Goal: Navigation & Orientation: Go to known website

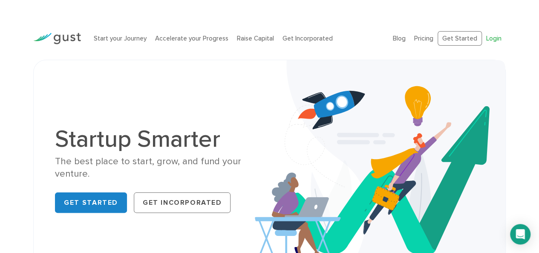
click at [500, 38] on link "Login" at bounding box center [494, 39] width 15 height 8
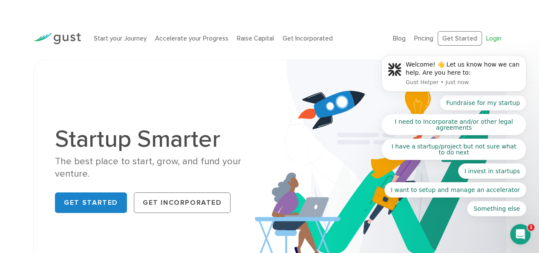
click at [486, 42] on body "Welcome! 👋 Let us know how we can help. Are you here to: Gust Helper • Just now…" at bounding box center [454, 78] width 164 height 298
click at [486, 37] on body "Welcome! 👋 Let us know how we can help. Are you here to: Gust Helper • Just now…" at bounding box center [454, 77] width 164 height 299
click at [509, 39] on body "Welcome! 👋 Let us know how we can help. Are you here to: Gust Helper • Just now…" at bounding box center [454, 77] width 164 height 299
click at [487, 38] on body "Welcome! 👋 Let us know how we can help. Are you here to: Gust Helper • Just now…" at bounding box center [454, 77] width 164 height 299
click at [279, 133] on img at bounding box center [380, 171] width 251 height 223
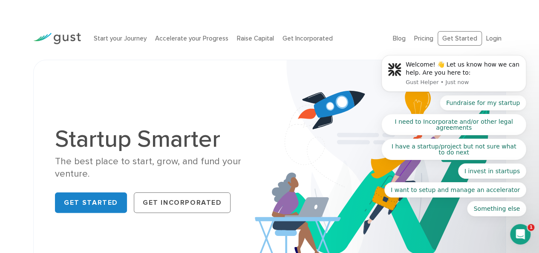
drag, startPoint x: 310, startPoint y: 104, endPoint x: 527, endPoint y: 226, distance: 249.2
click at [527, 226] on div "1" at bounding box center [520, 234] width 20 height 20
click at [526, 226] on div "Open Intercom Messenger" at bounding box center [521, 234] width 28 height 28
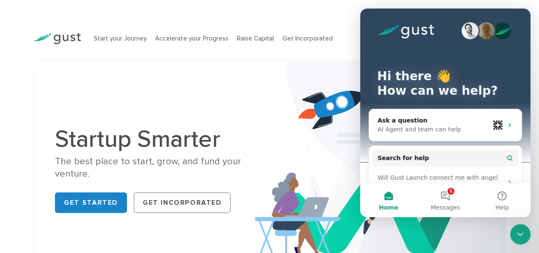
click at [172, 158] on div "The best place to start, grow, and fund your venture." at bounding box center [159, 167] width 208 height 25
click at [247, 115] on div "Startup Smarter The best place to start, grow, and fund your venture. Get Start…" at bounding box center [270, 171] width 442 height 180
click at [520, 235] on icon "Close Intercom Messenger" at bounding box center [521, 234] width 10 height 10
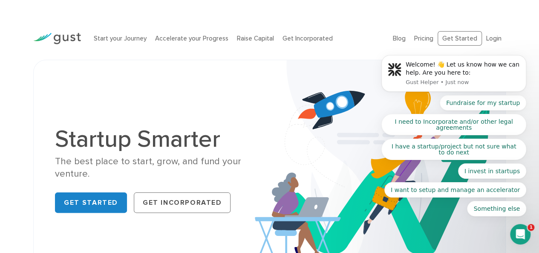
click at [479, 37] on body "Welcome! 👋 Let us know how we can help. Are you here to: Gust Helper • Just now…" at bounding box center [454, 77] width 164 height 299
click at [484, 37] on body "Welcome! 👋 Let us know how we can help. Are you here to: Gust Helper • Just now…" at bounding box center [454, 77] width 164 height 299
